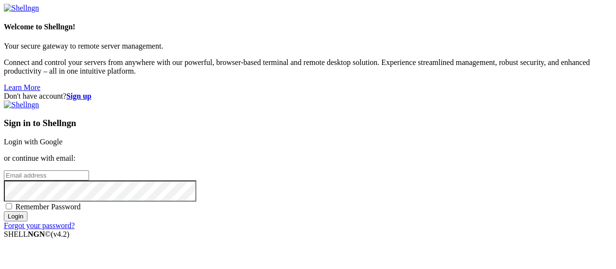
click at [63, 138] on link "Login with Google" at bounding box center [33, 142] width 59 height 8
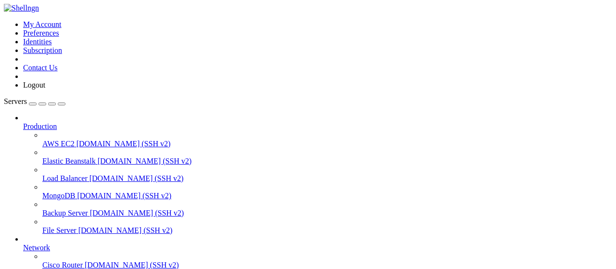
scroll to position [195, 0]
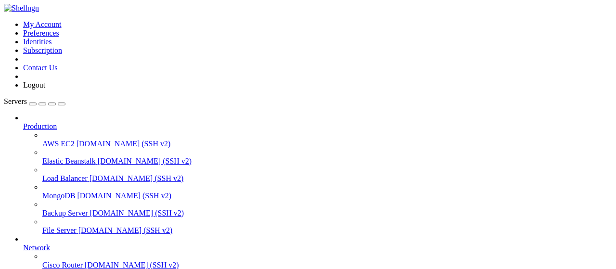
scroll to position [0, 0]
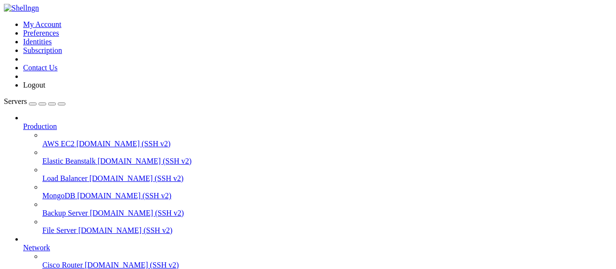
scroll to position [216, 0]
type input "/root/growagarden"
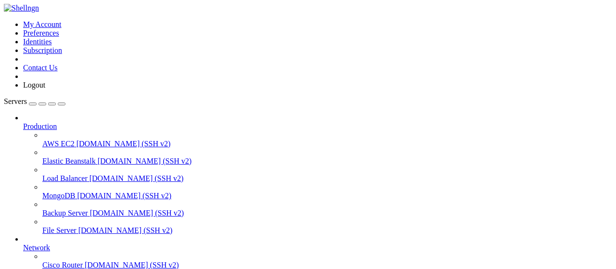
drag, startPoint x: 224, startPoint y: 35, endPoint x: 116, endPoint y: 35, distance: 107.8
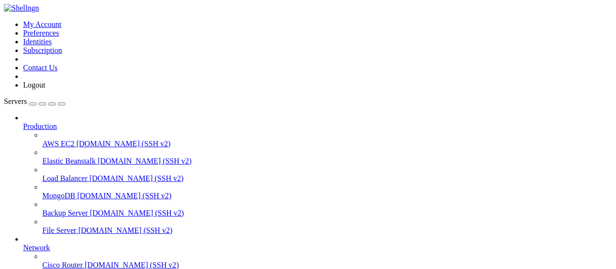
scroll to position [0, 0]
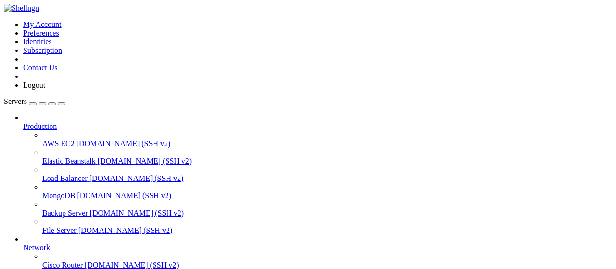
type input "/root/wastul/bypassing"
drag, startPoint x: 215, startPoint y: 94, endPoint x: 466, endPoint y: 94, distance: 251.1
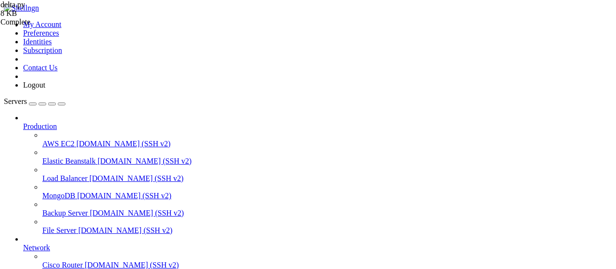
drag, startPoint x: 493, startPoint y: 163, endPoint x: 214, endPoint y: 161, distance: 278.5
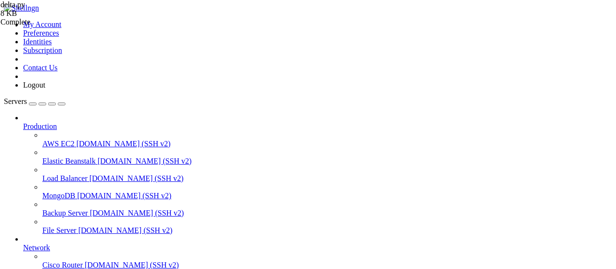
drag, startPoint x: 212, startPoint y: 94, endPoint x: 458, endPoint y: 94, distance: 245.8
type textarea "r=requests.get('[URL][TECHNICAL_ID]',params={'url':url,'cache':'true'}).json()"
